Goal: Navigation & Orientation: Find specific page/section

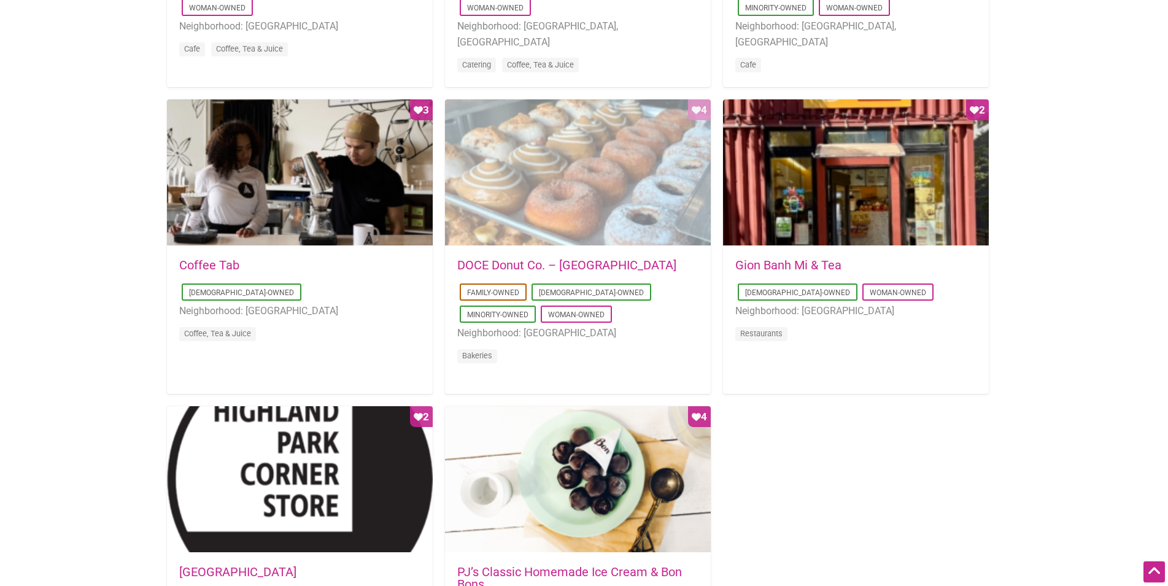
scroll to position [939, 0]
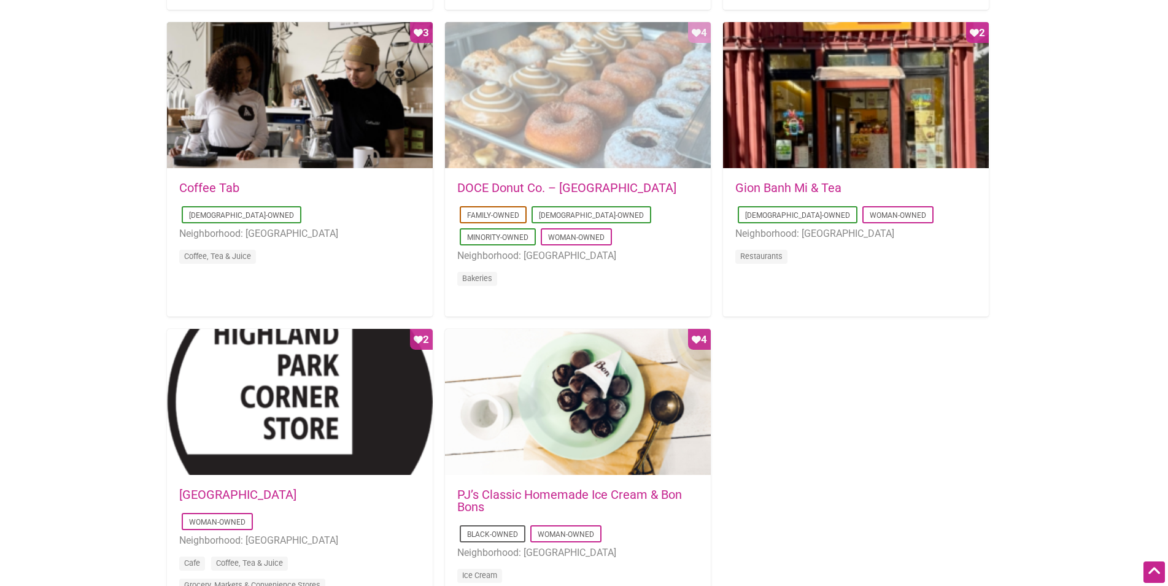
drag, startPoint x: 633, startPoint y: 350, endPoint x: 639, endPoint y: 83, distance: 267.7
click at [640, 79] on div "Favorite Count 4" at bounding box center [578, 95] width 266 height 147
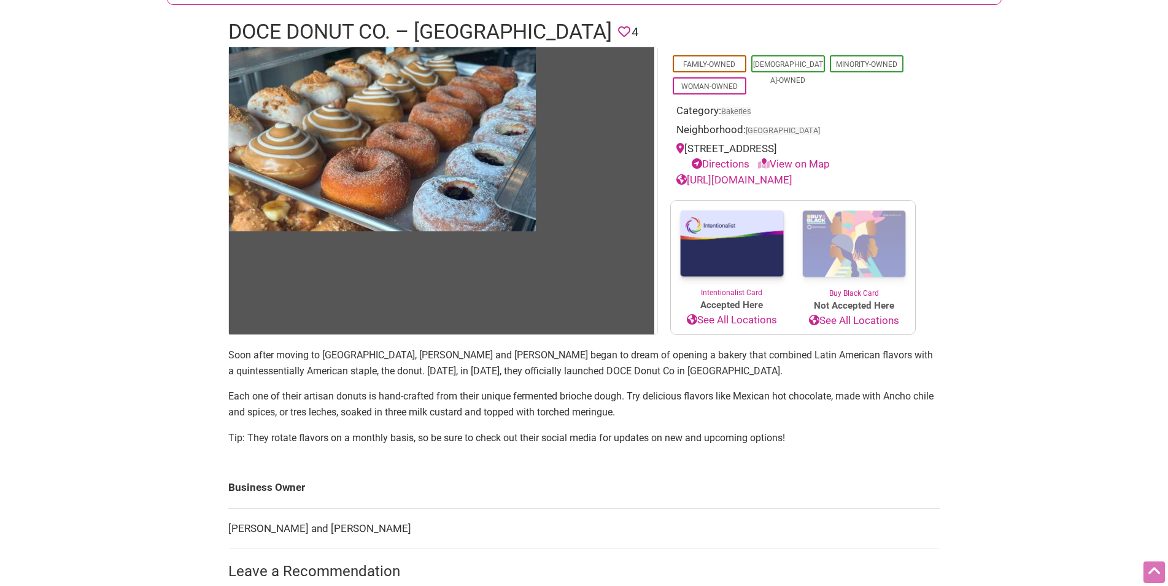
scroll to position [188, 0]
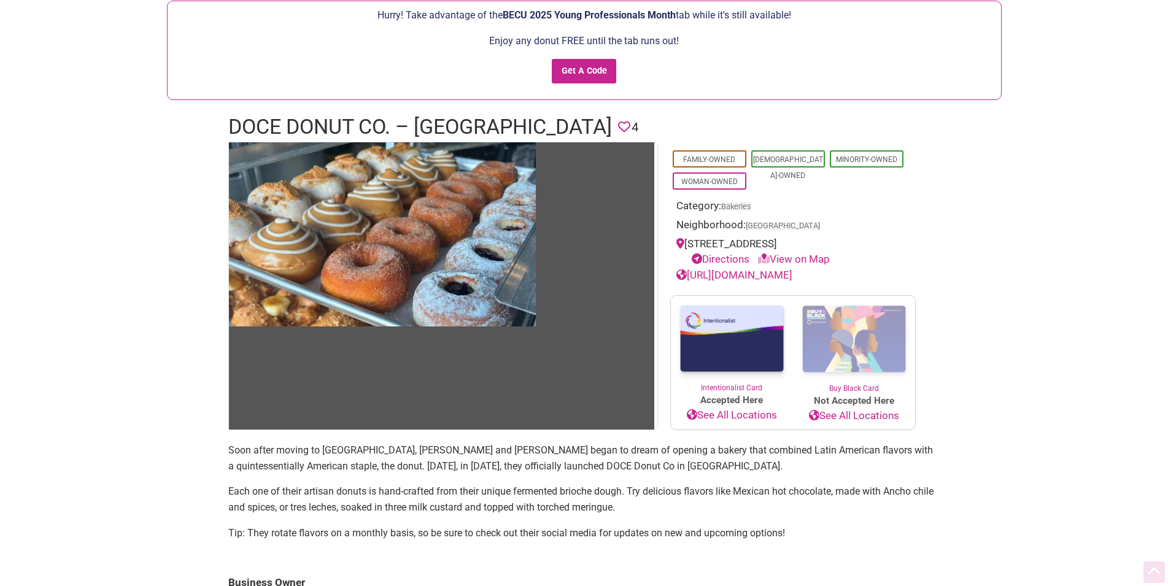
scroll to position [188, 0]
